Goal: Information Seeking & Learning: Learn about a topic

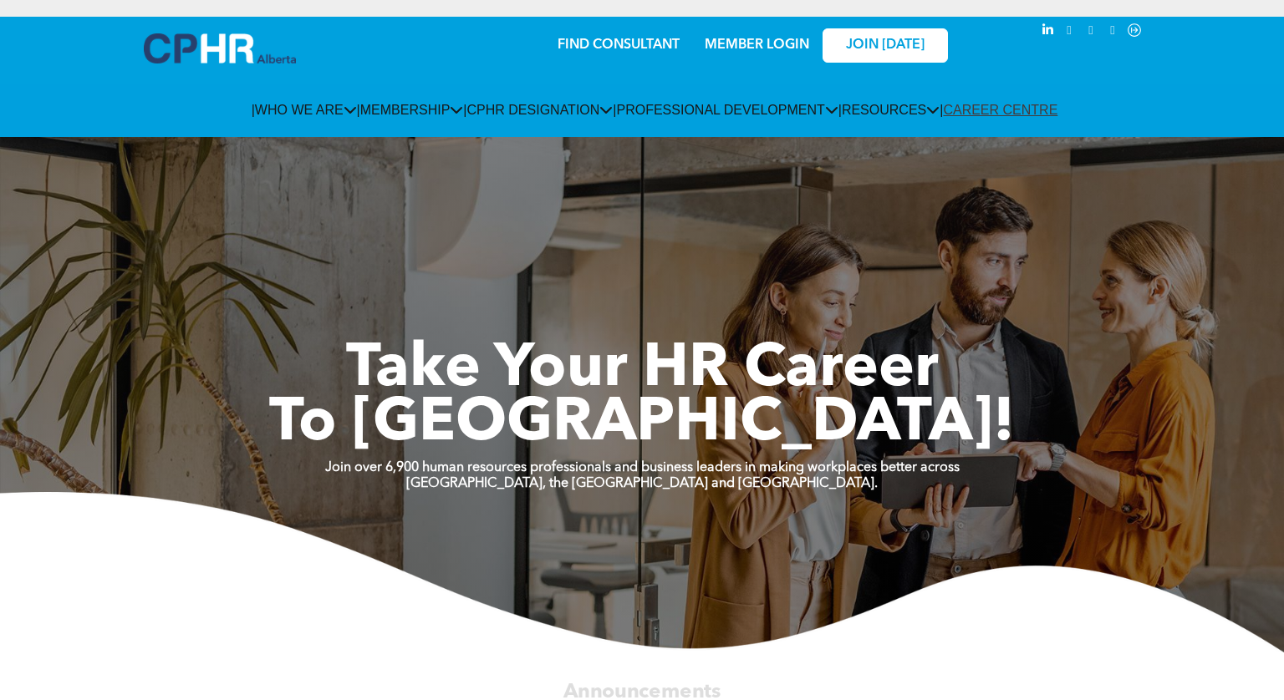
click at [763, 36] on div "MEMBER LOGIN" at bounding box center [757, 40] width 109 height 30
click at [762, 38] on link "MEMBER LOGIN" at bounding box center [757, 44] width 104 height 13
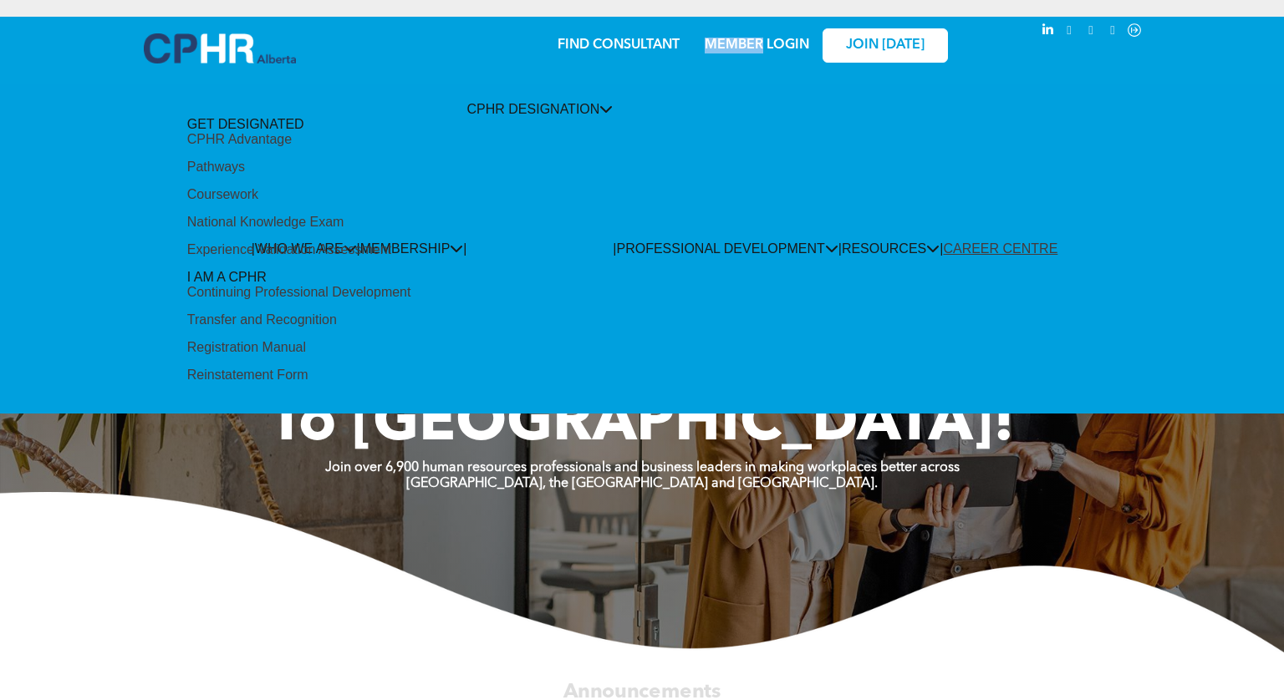
click at [501, 104] on li "CPHR DESIGNATION GET DESIGNATED CPHR Advantage Pathways Coursework National Kno…" at bounding box center [540, 248] width 146 height 293
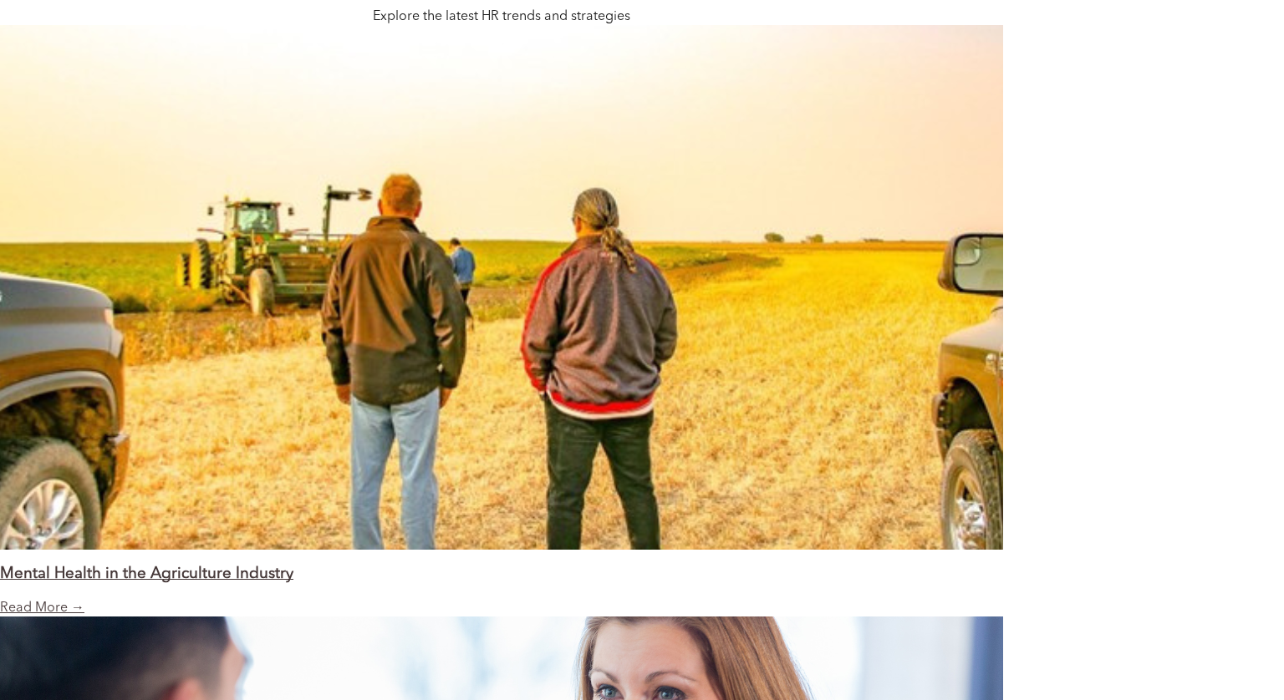
scroll to position [1122, 0]
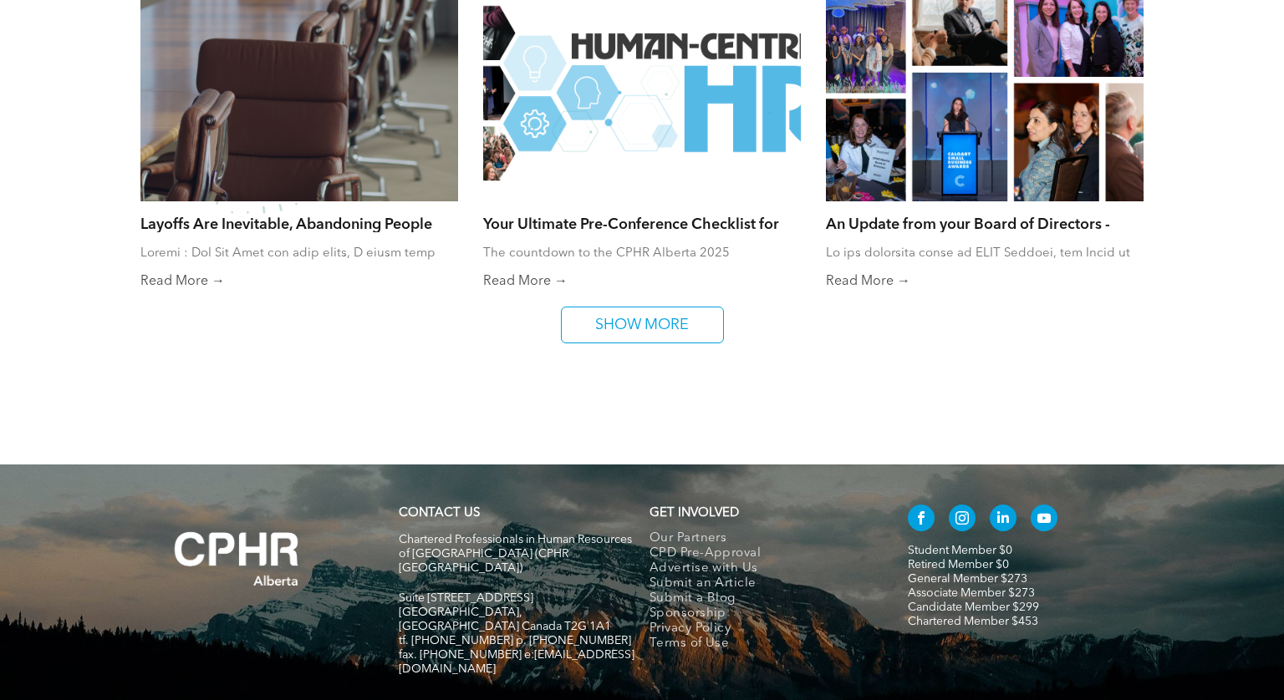
scroll to position [1219, 0]
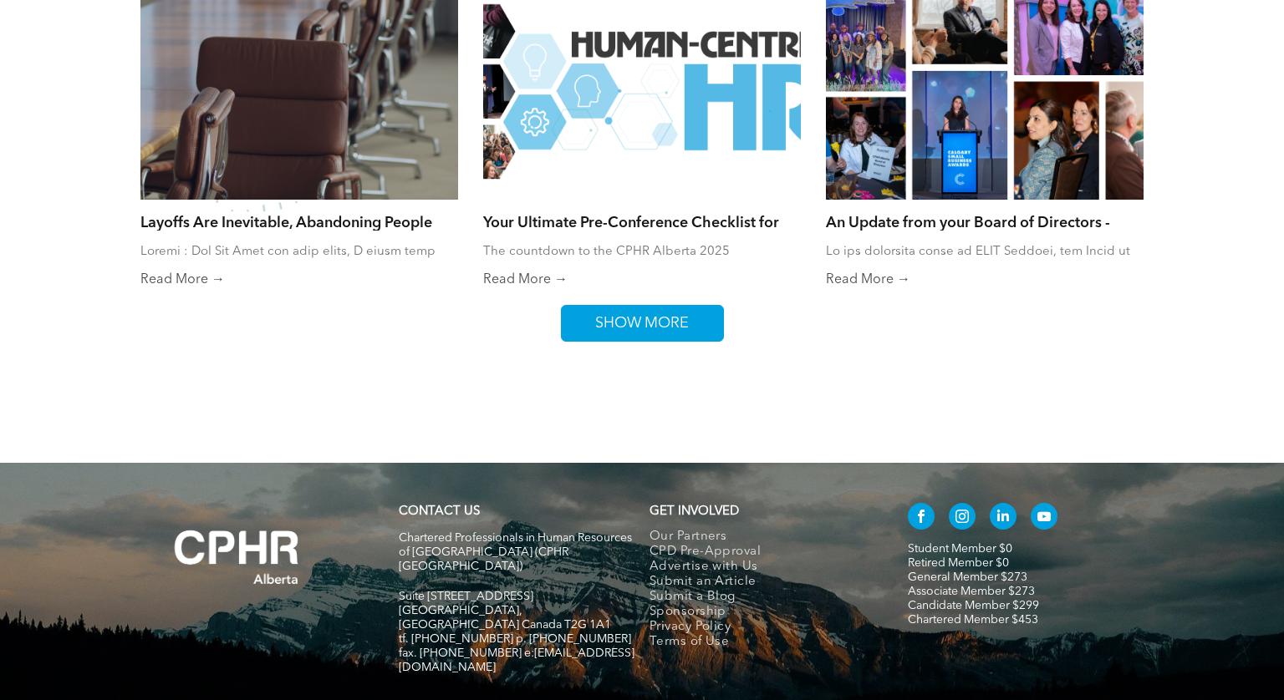
click at [689, 327] on span "SHOW MORE" at bounding box center [641, 323] width 105 height 35
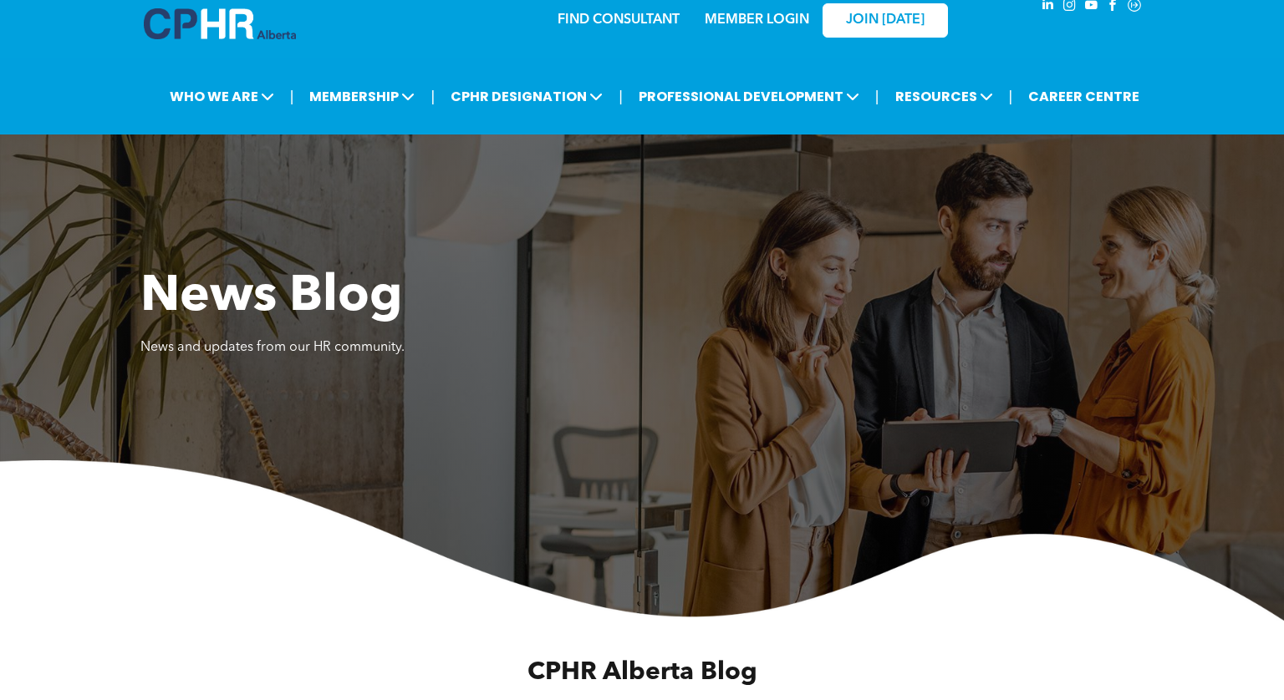
scroll to position [0, 0]
